Goal: Find specific page/section: Find specific page/section

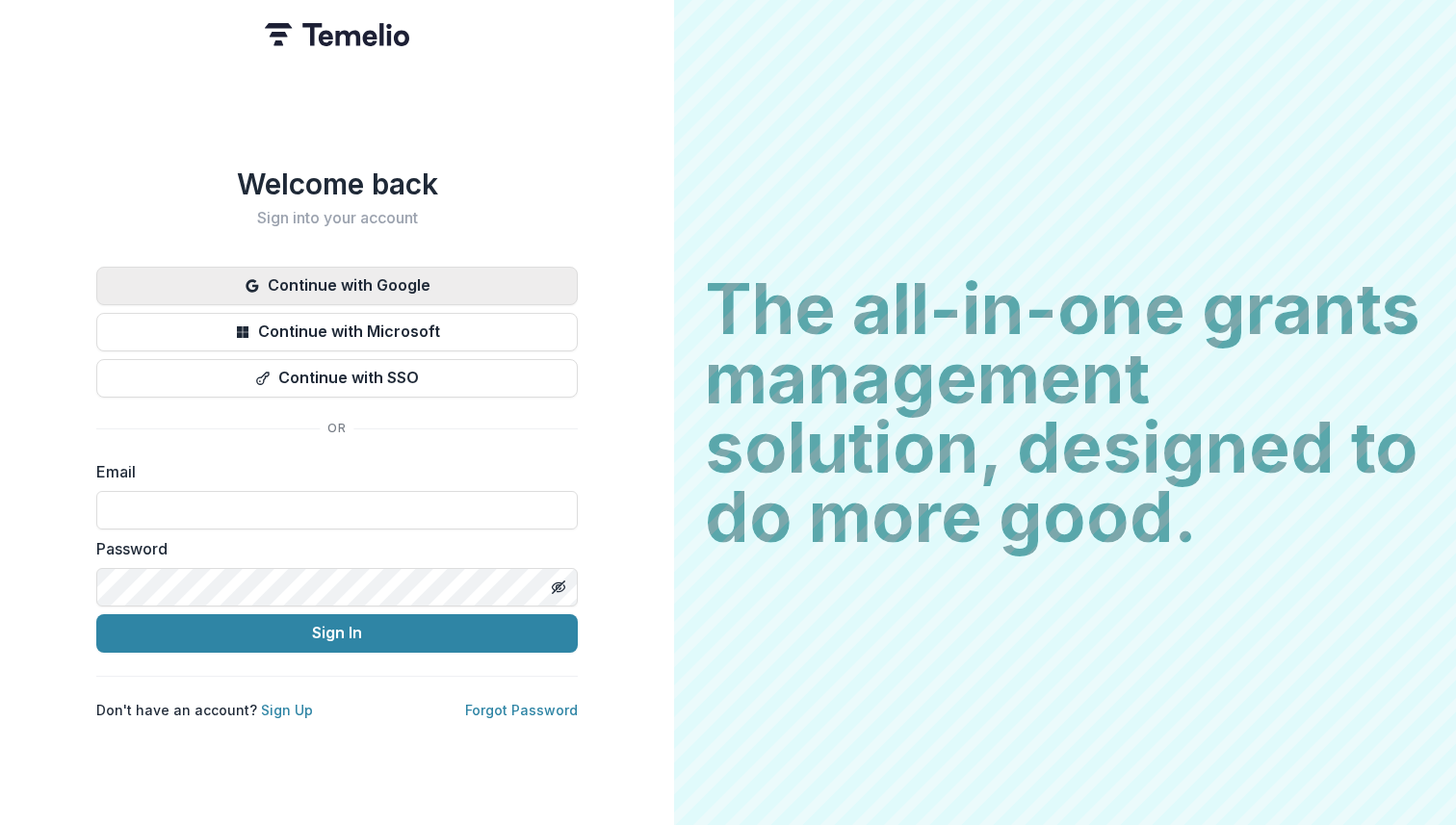
click at [352, 279] on button "Continue with Google" at bounding box center [337, 285] width 481 height 38
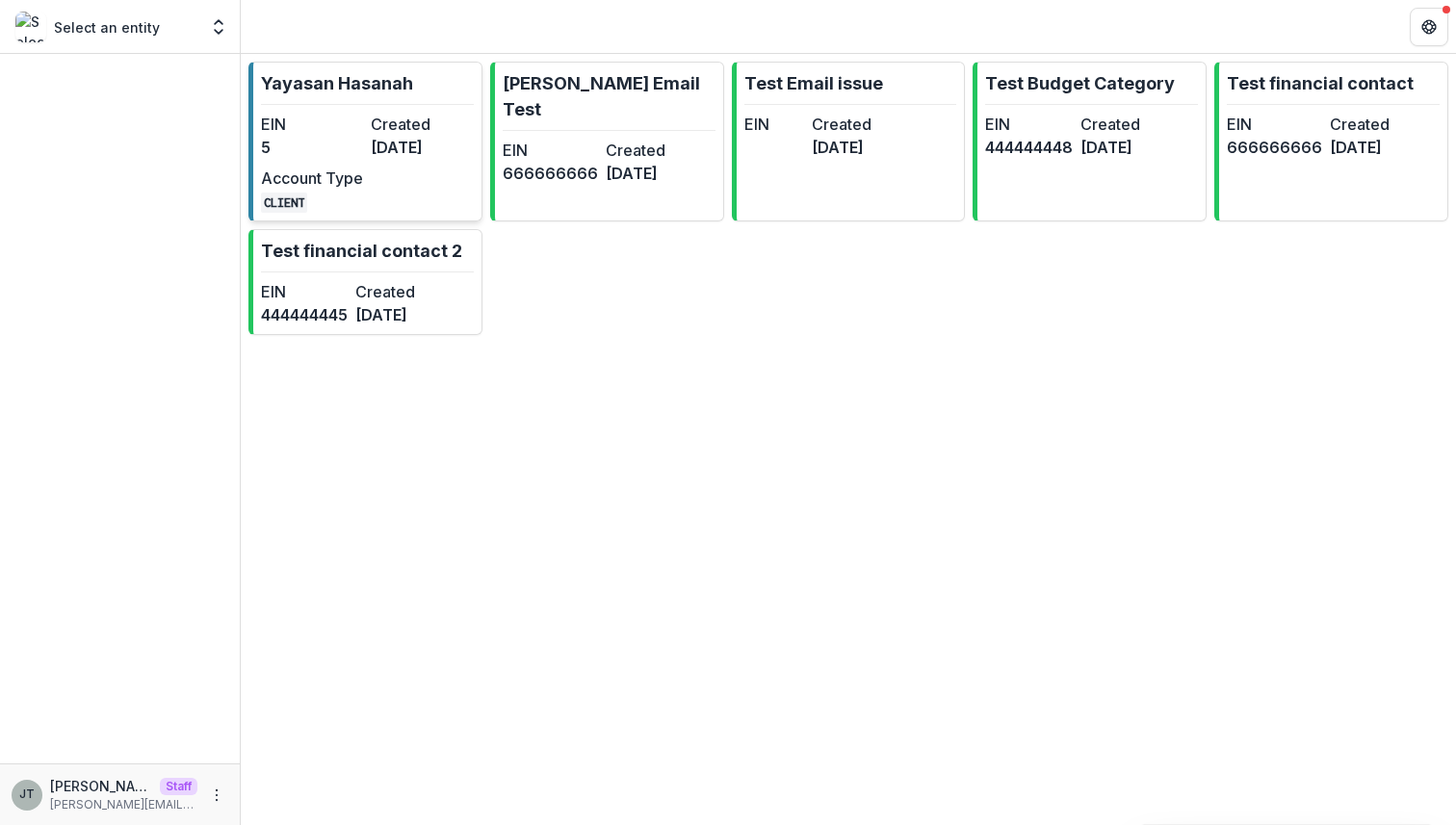
click at [402, 111] on link "Yayasan Hasanah EIN 5 Created 3 months ago Account Type CLIENT" at bounding box center [365, 142] width 234 height 160
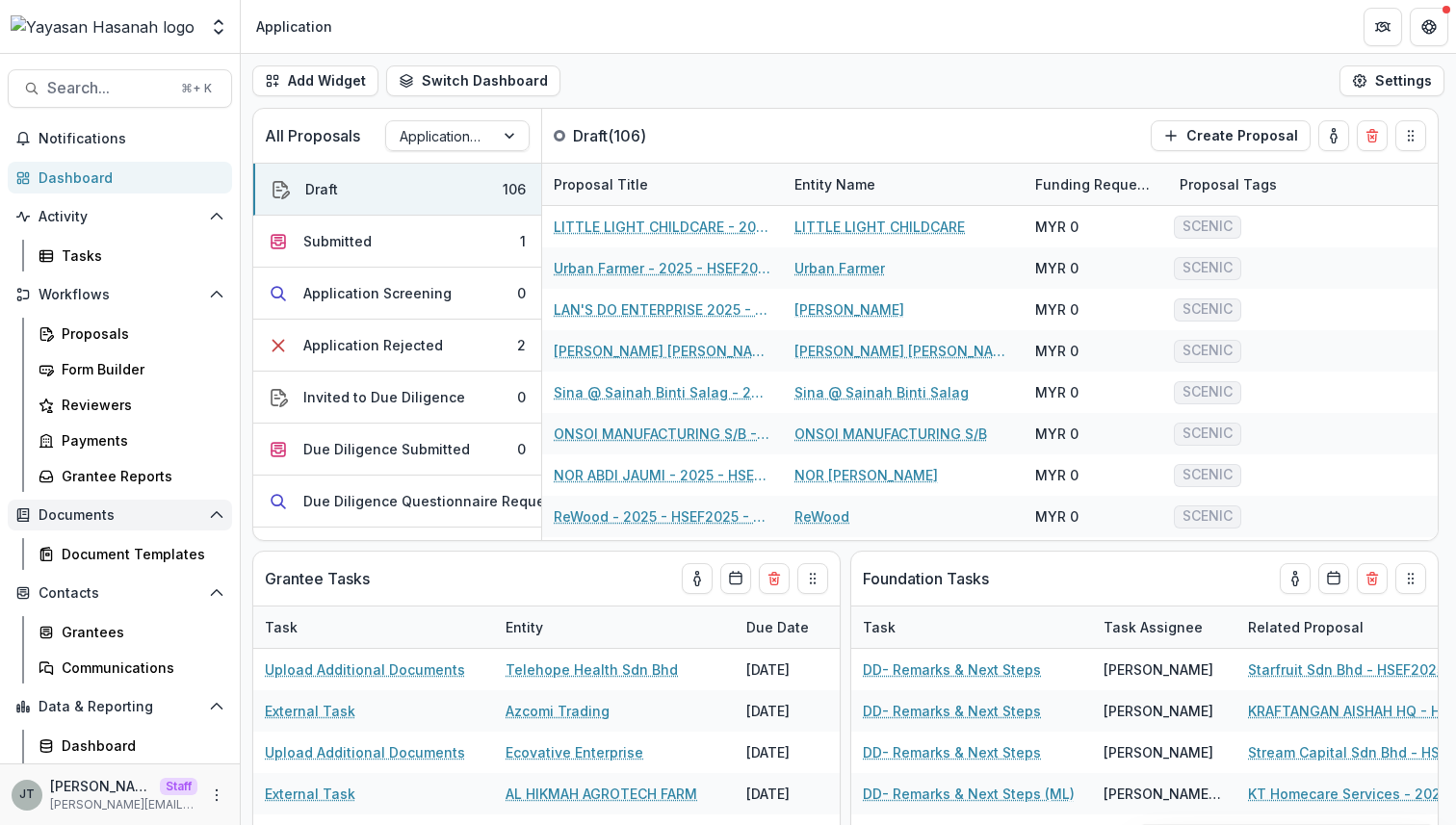
scroll to position [69, 0]
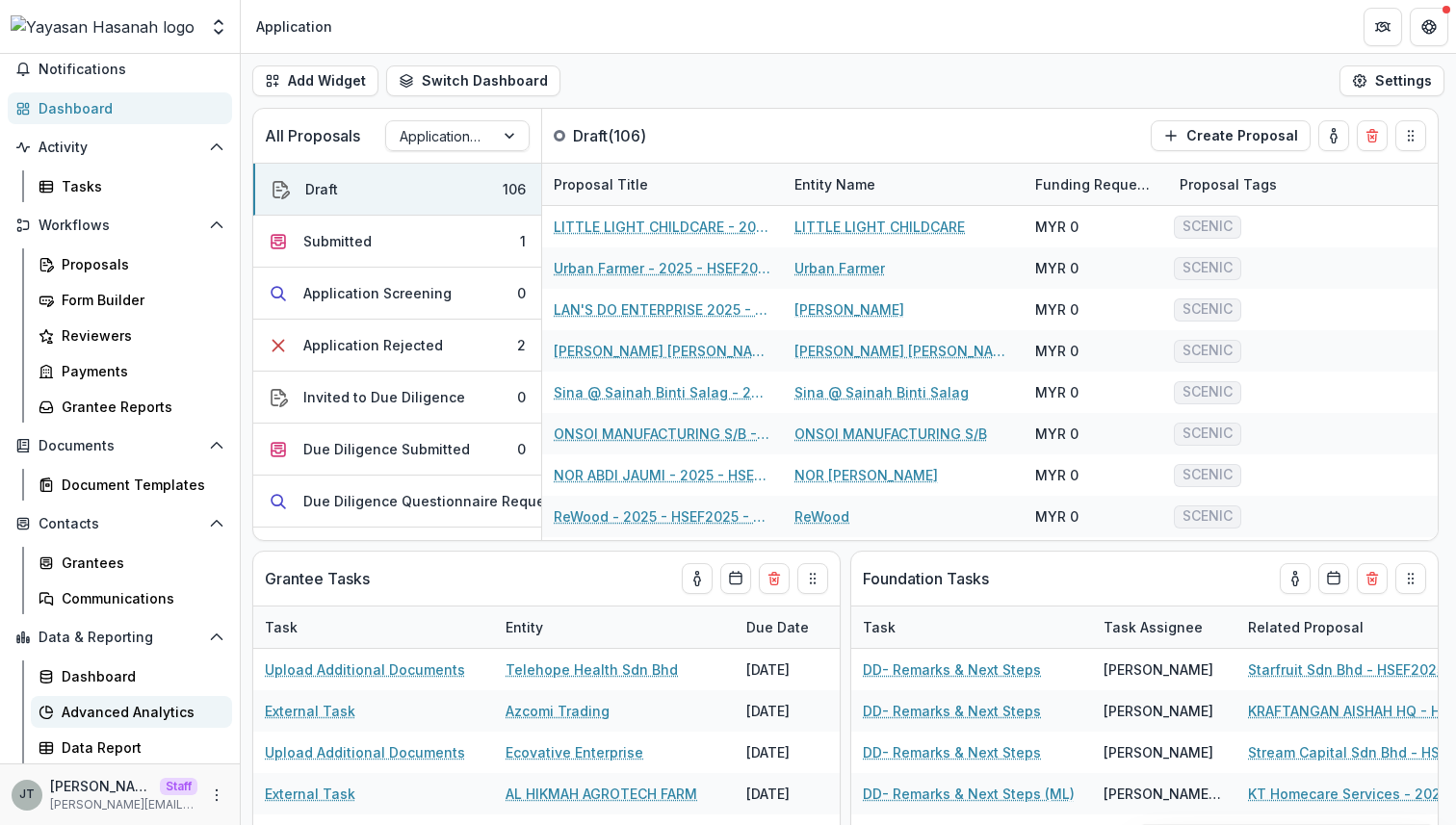
click at [117, 718] on div "Advanced Analytics" at bounding box center [139, 712] width 155 height 21
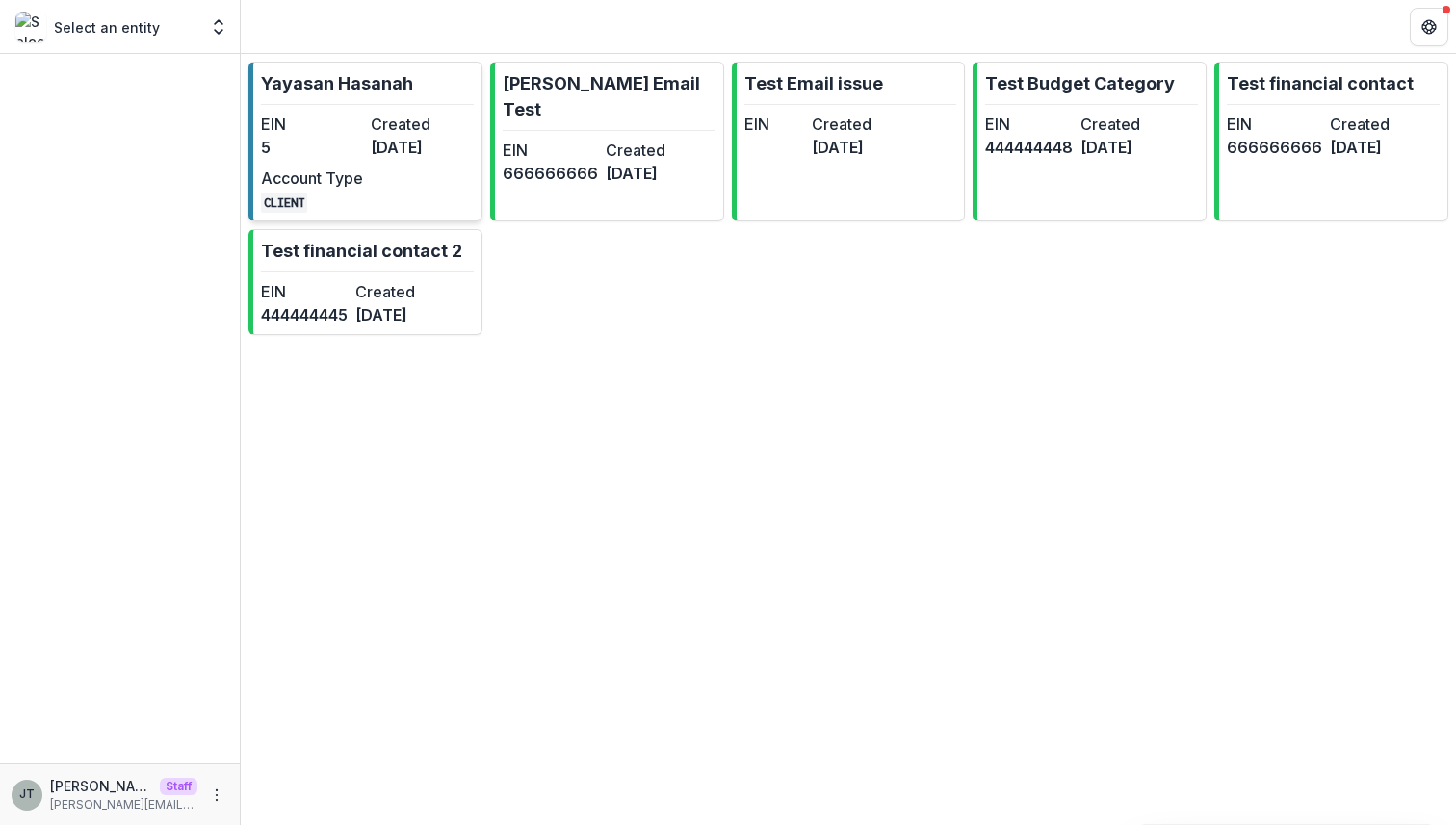
click at [398, 112] on dt "Created" at bounding box center [422, 124] width 103 height 23
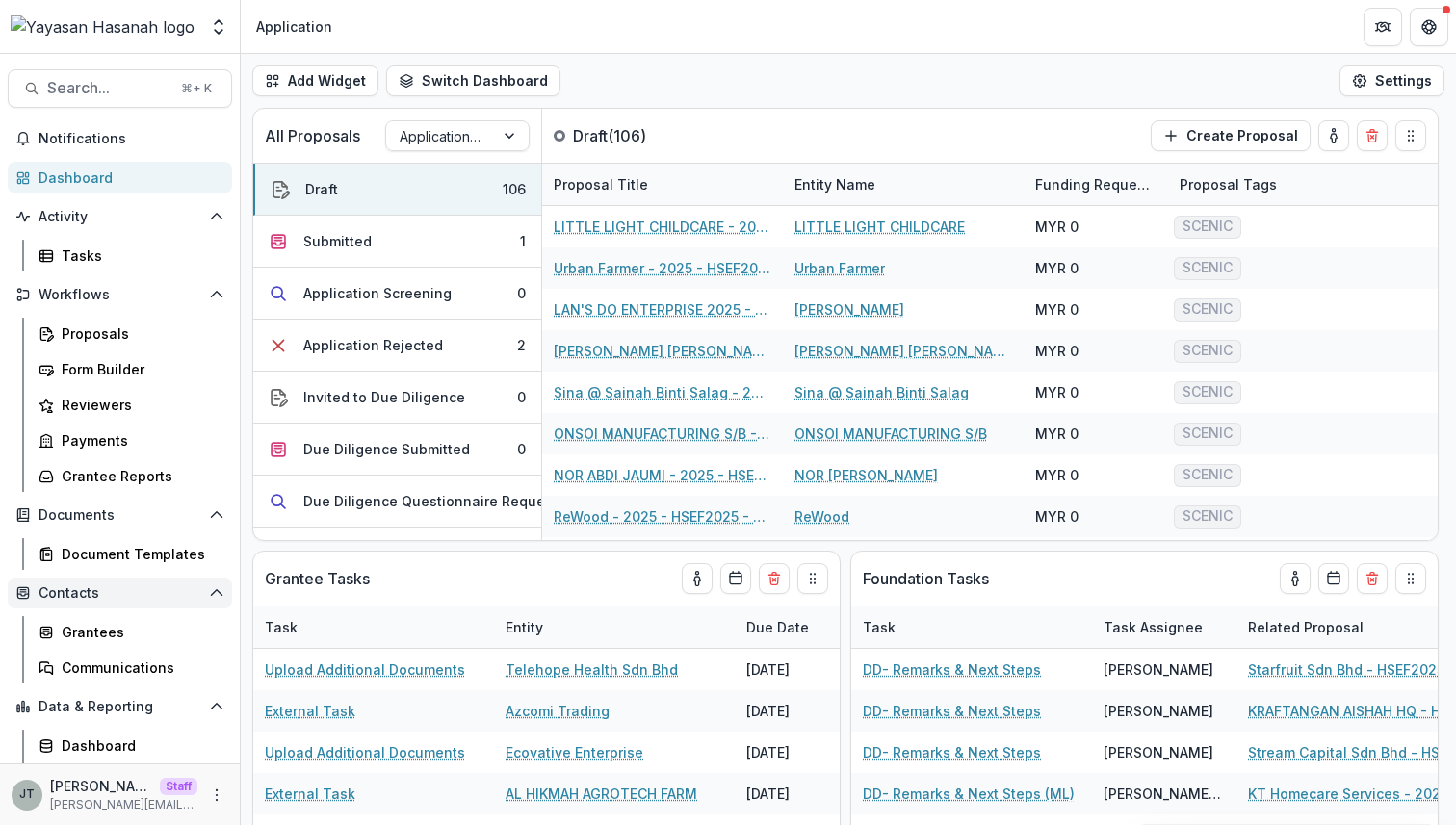
scroll to position [69, 0]
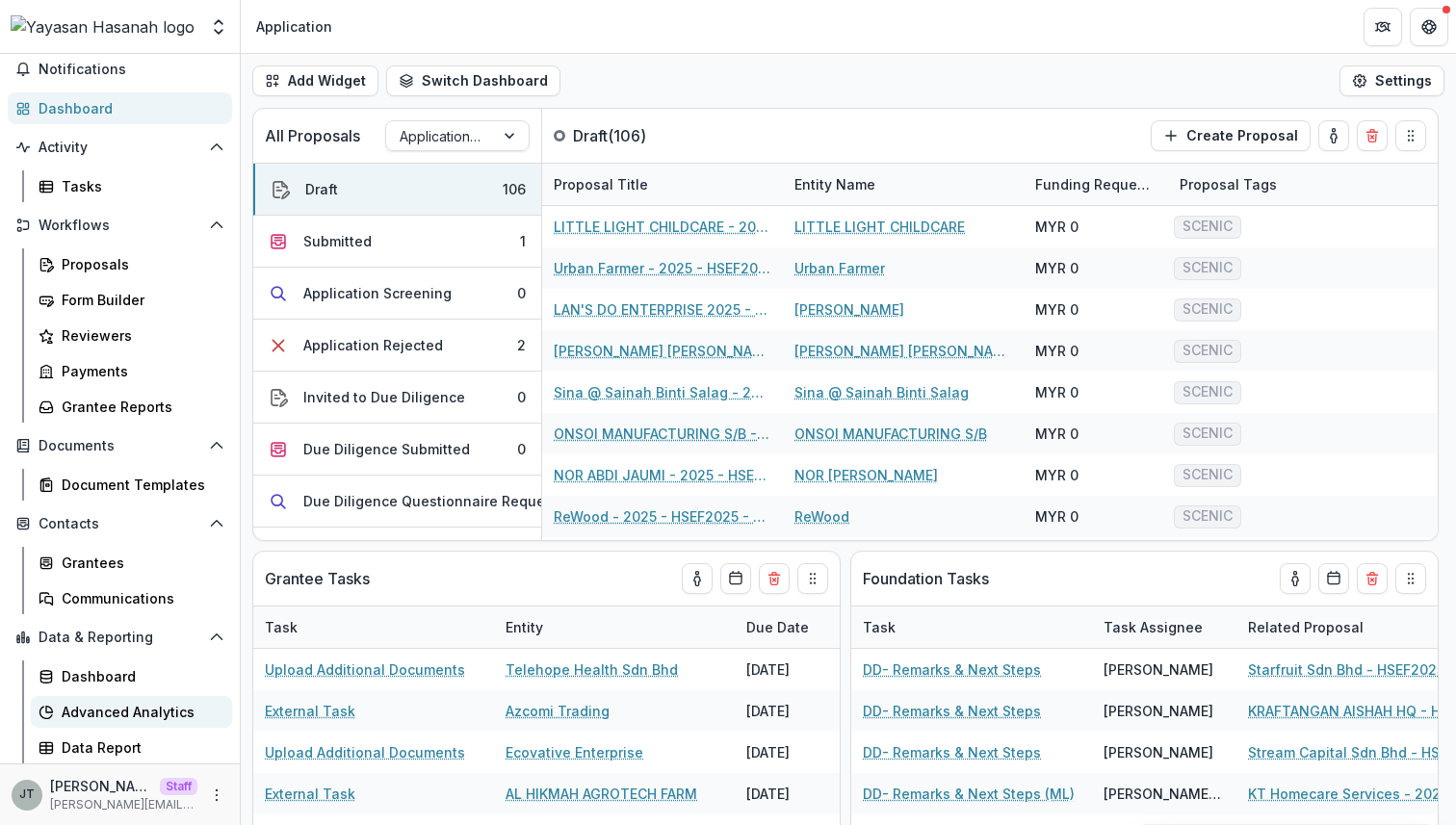
click at [113, 715] on div "Advanced Analytics" at bounding box center [139, 712] width 155 height 21
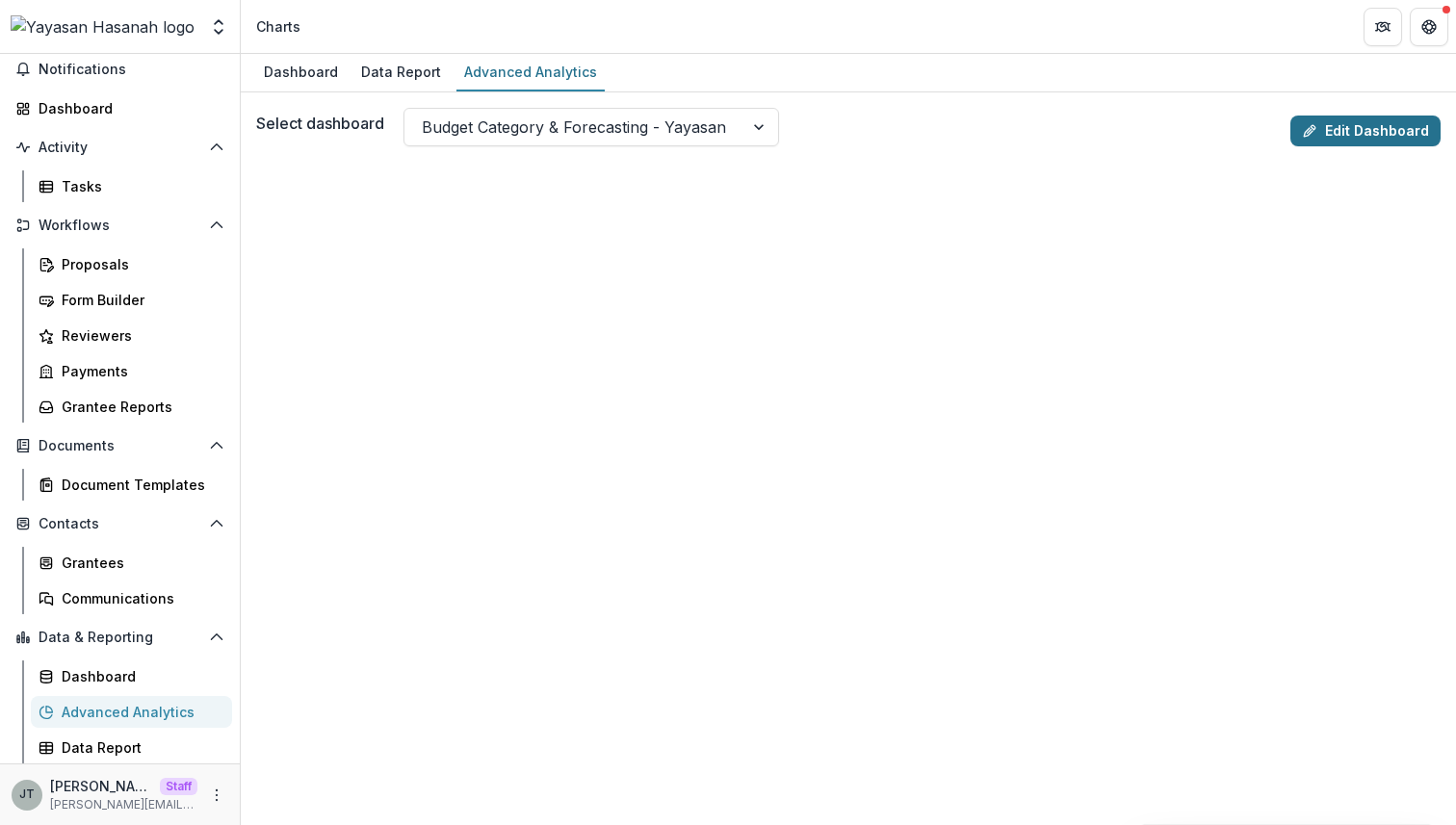
click at [1334, 126] on link "Edit Dashboard" at bounding box center [1365, 131] width 150 height 31
